Goal: Transaction & Acquisition: Purchase product/service

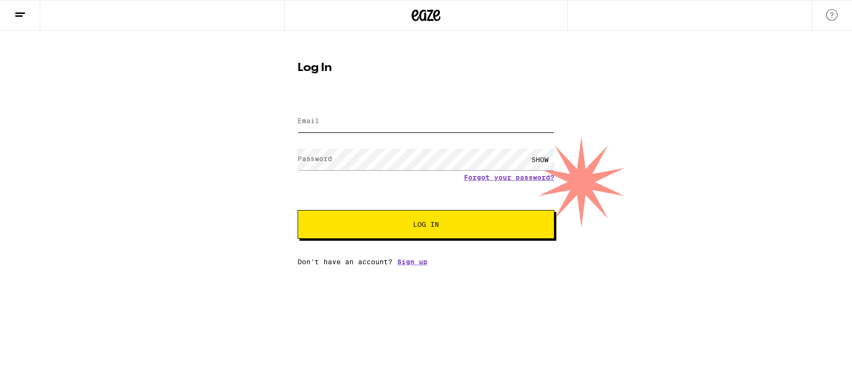
type input "[EMAIL_ADDRESS][DOMAIN_NAME]"
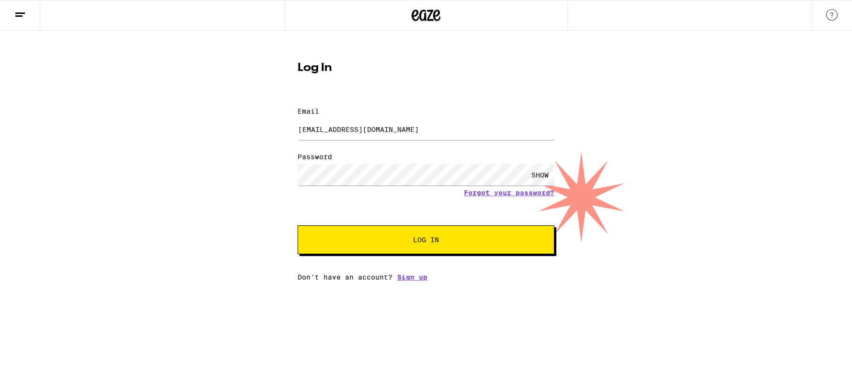
click at [399, 225] on button "Log In" at bounding box center [426, 239] width 257 height 29
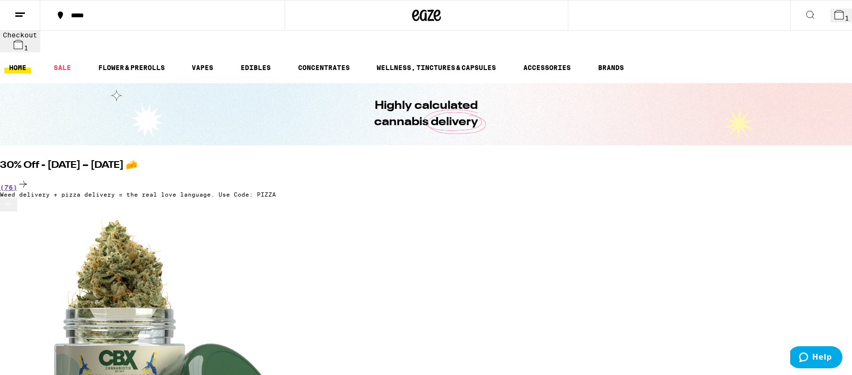
click at [845, 14] on span "1" at bounding box center [847, 18] width 4 height 8
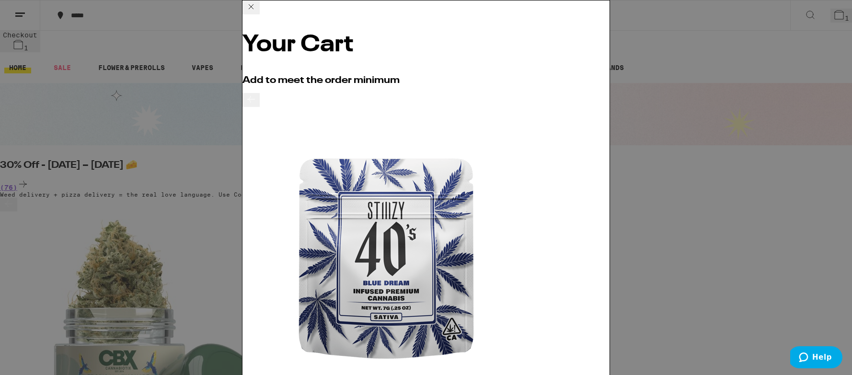
click at [257, 12] on icon at bounding box center [251, 7] width 12 height 12
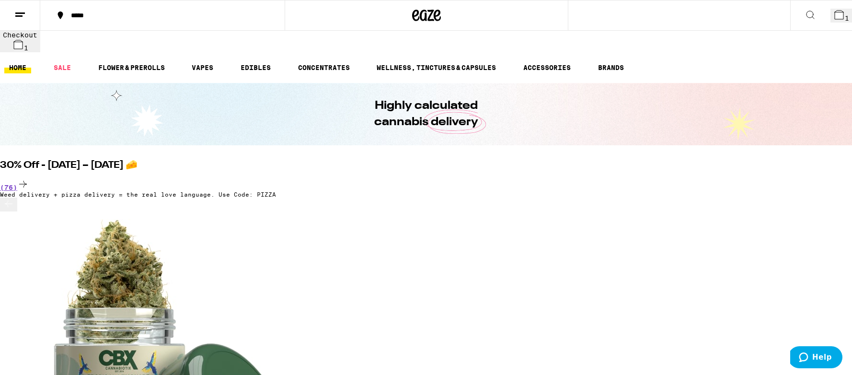
click at [833, 20] on icon at bounding box center [839, 15] width 12 height 12
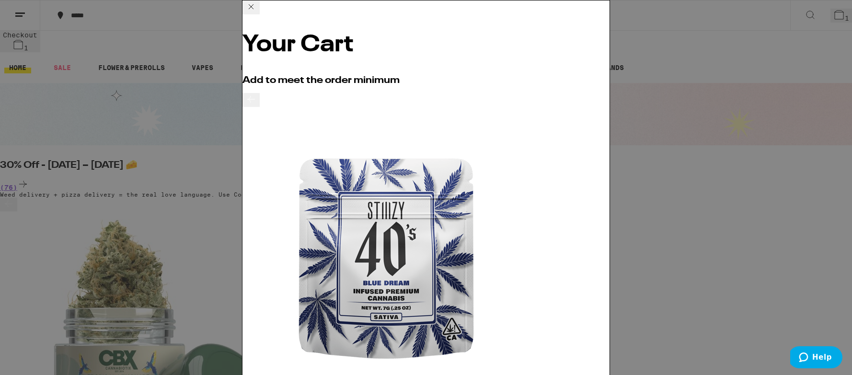
click at [257, 12] on icon at bounding box center [251, 7] width 12 height 12
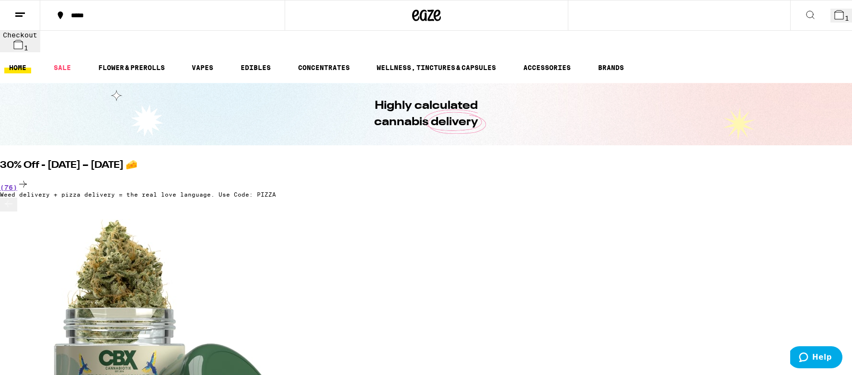
click at [21, 22] on button at bounding box center [20, 15] width 40 height 30
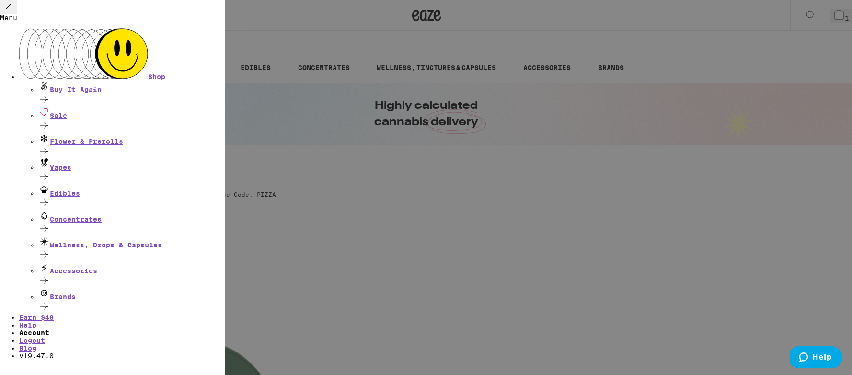
click at [49, 329] on link "Account" at bounding box center [34, 333] width 30 height 8
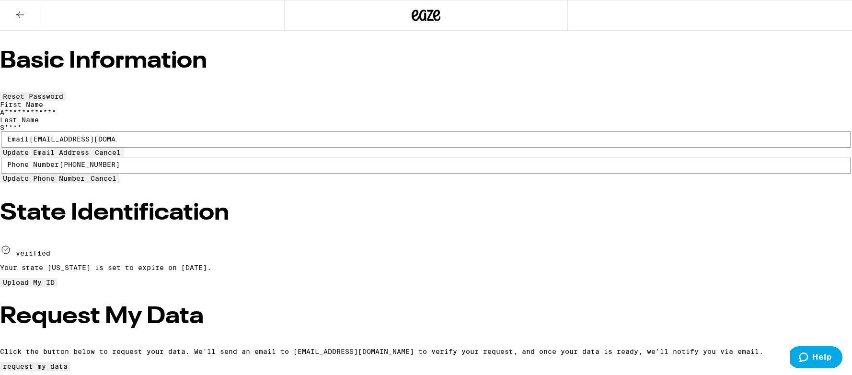
click at [25, 15] on icon at bounding box center [20, 15] width 12 height 12
